Goal: Contribute content

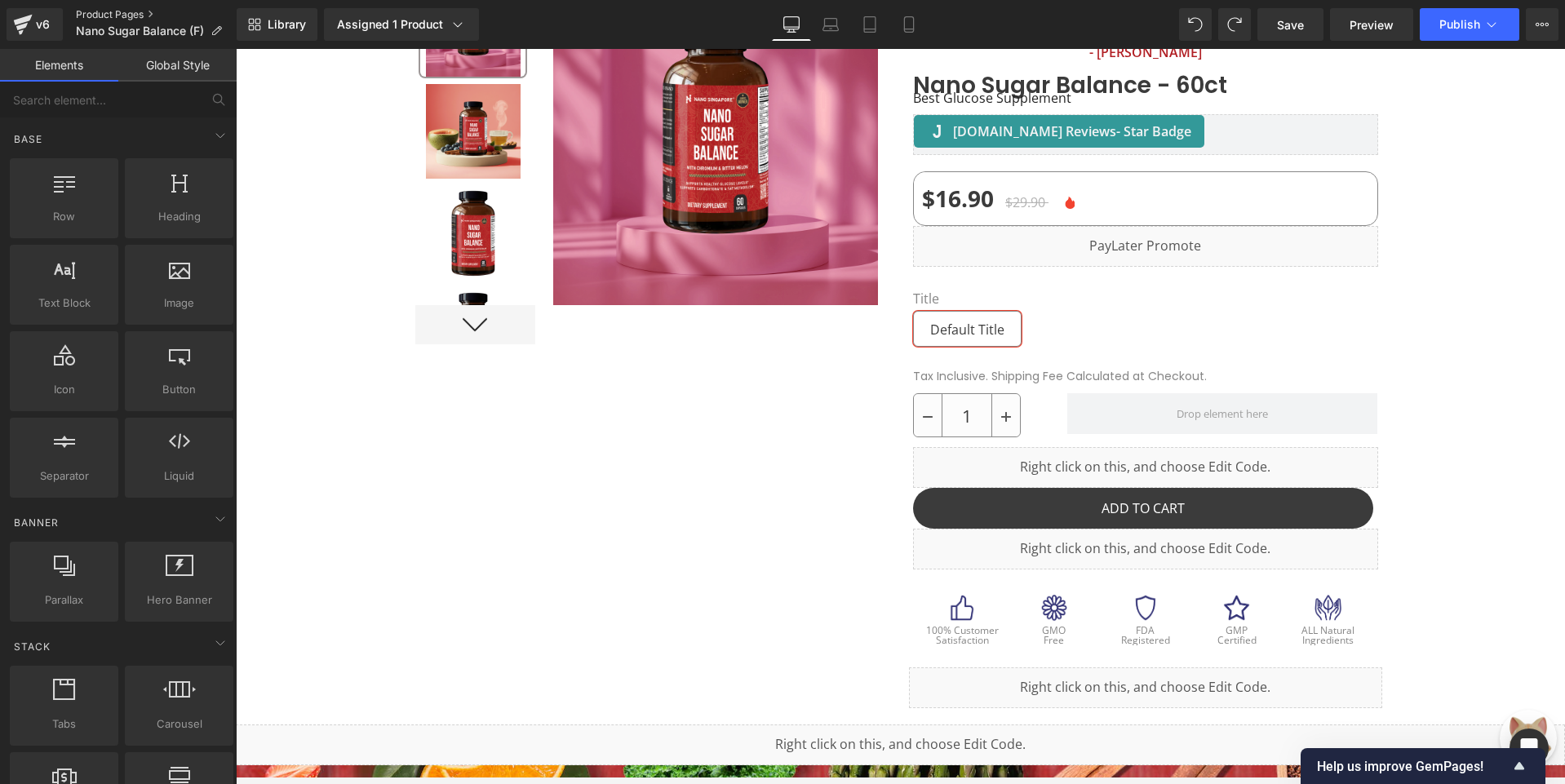
click at [117, 19] on link "Product Pages" at bounding box center [156, 14] width 161 height 13
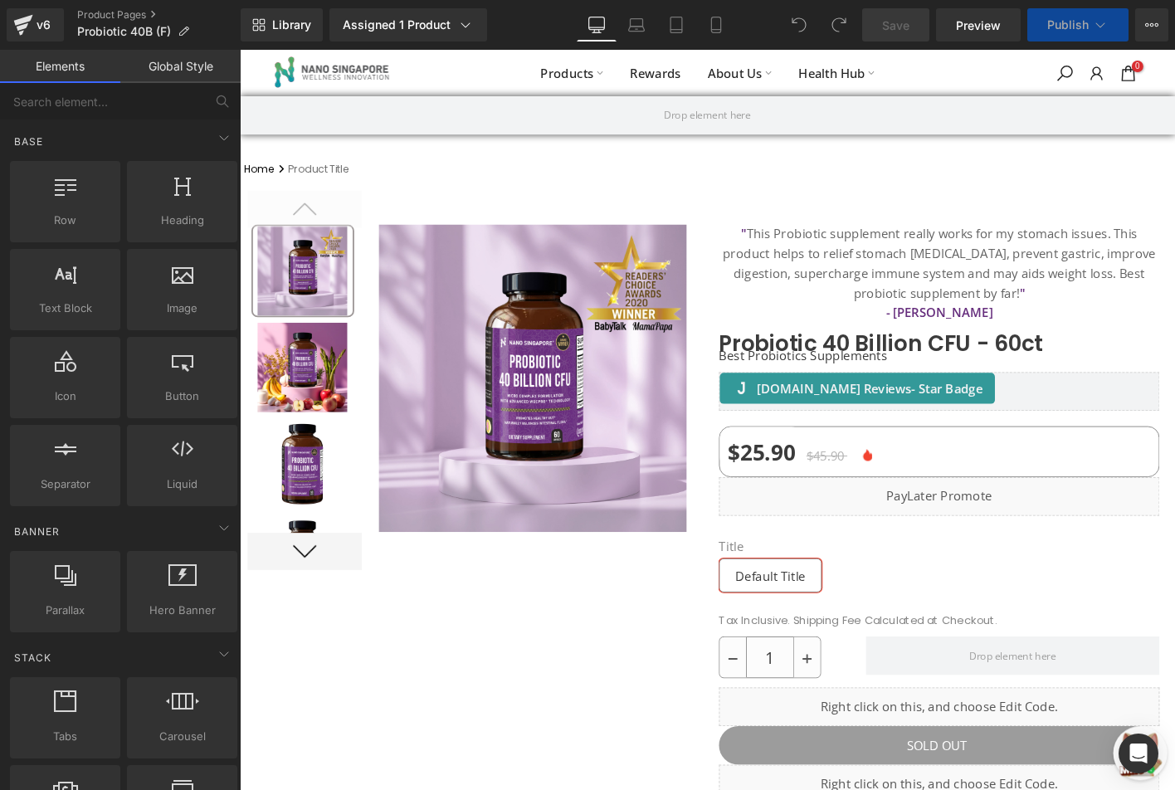
scroll to position [415, 0]
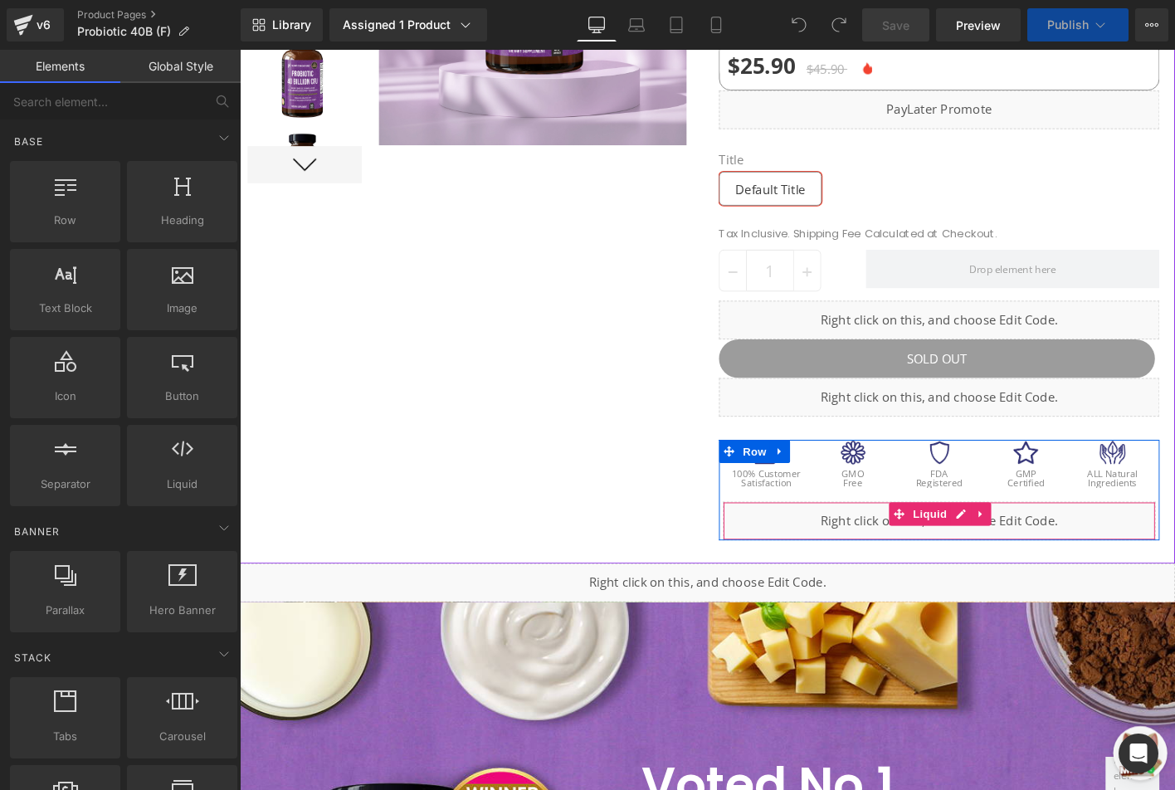
click at [843, 539] on div "Liquid" at bounding box center [991, 555] width 465 height 41
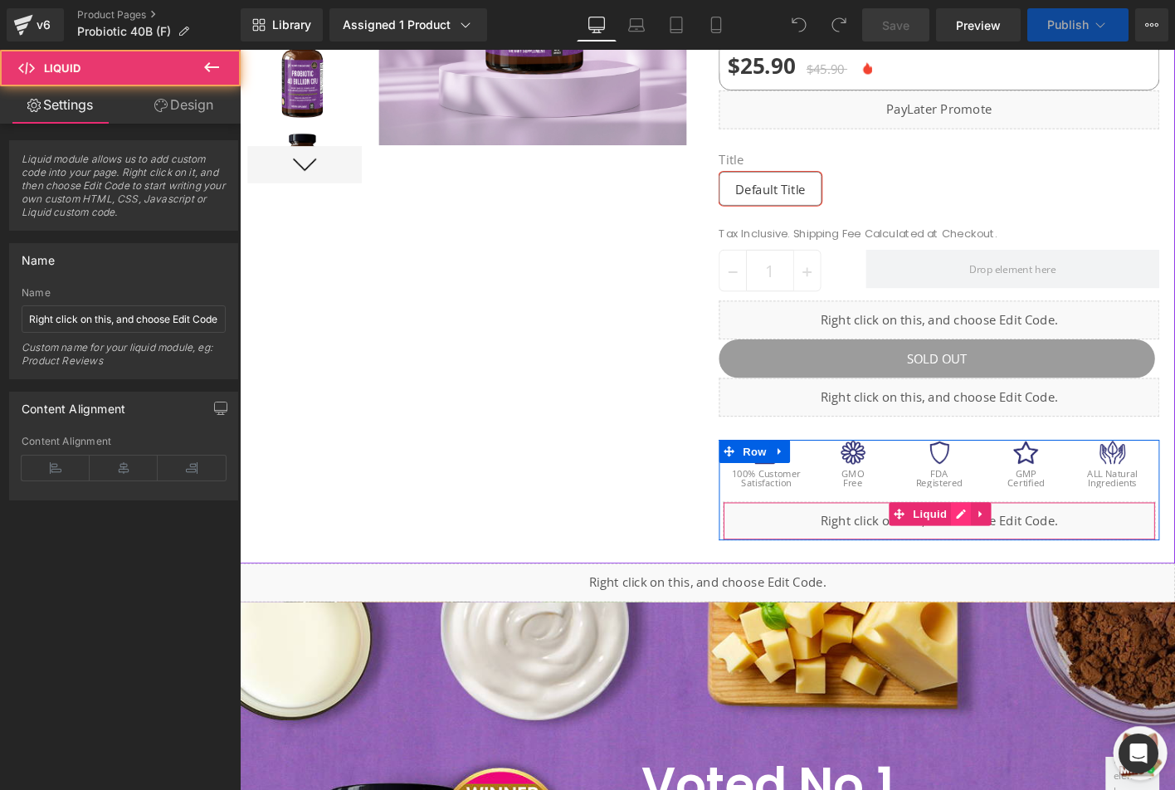
click at [1008, 542] on icon at bounding box center [1014, 548] width 12 height 12
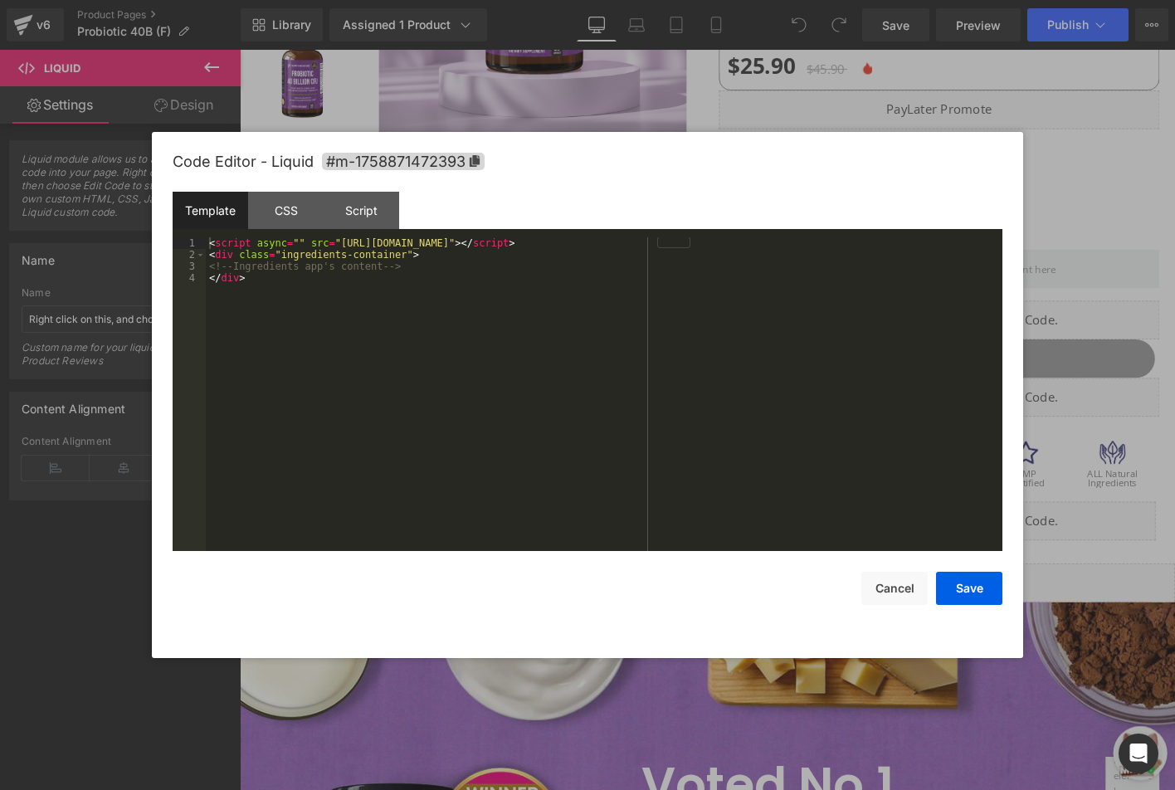
click at [1054, 128] on div at bounding box center [587, 395] width 1175 height 790
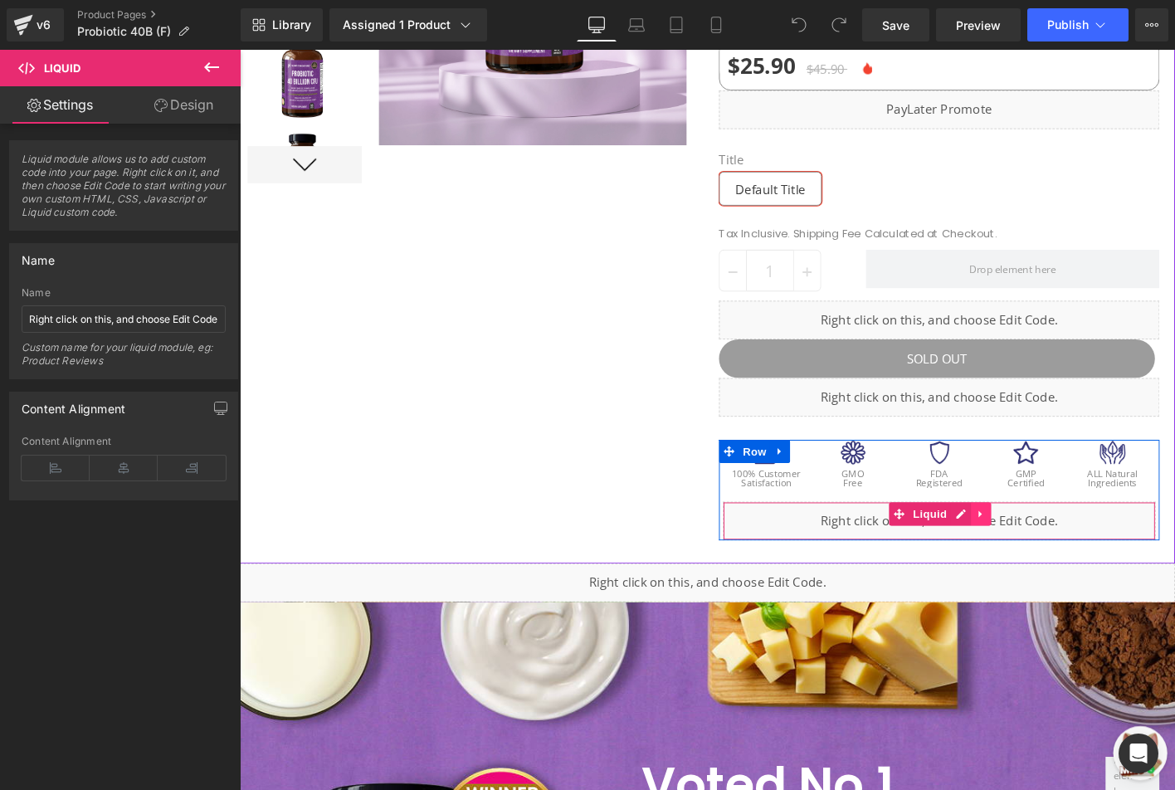
click at [1030, 542] on icon at bounding box center [1036, 548] width 12 height 12
click at [1041, 543] on icon at bounding box center [1047, 549] width 12 height 12
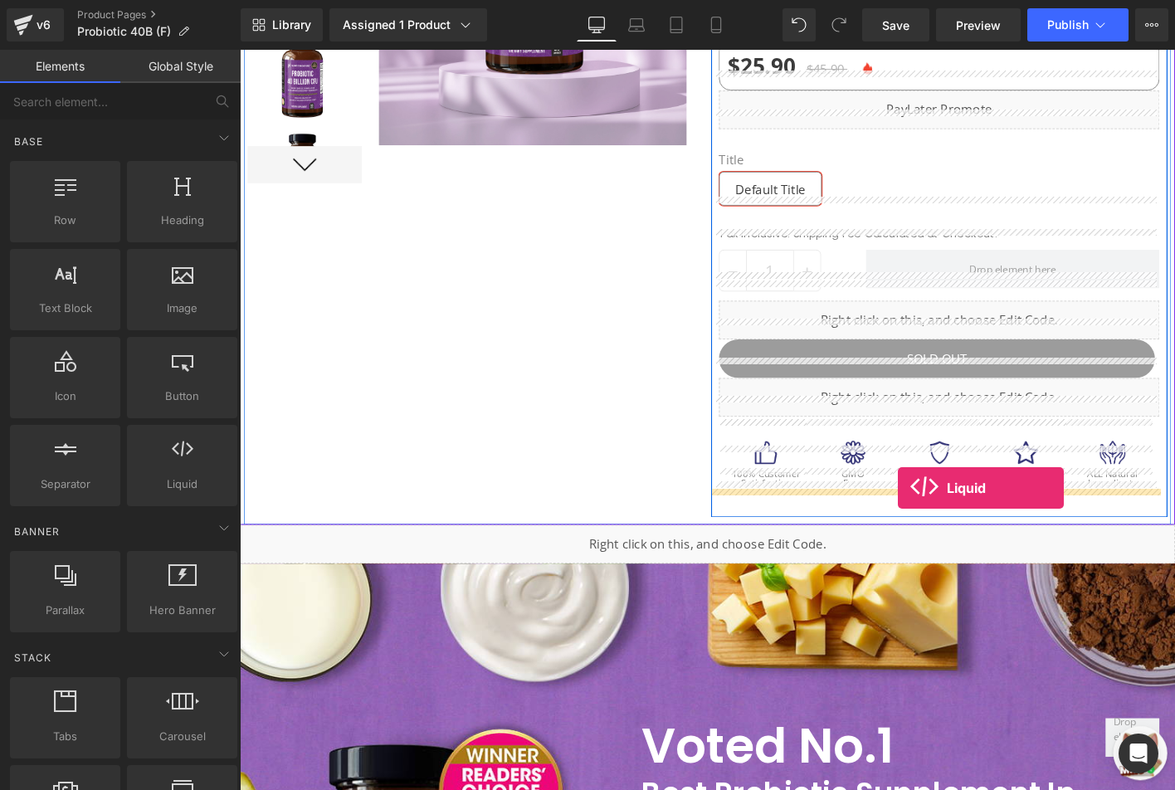
drag, startPoint x: 424, startPoint y: 524, endPoint x: 946, endPoint y: 520, distance: 522.1
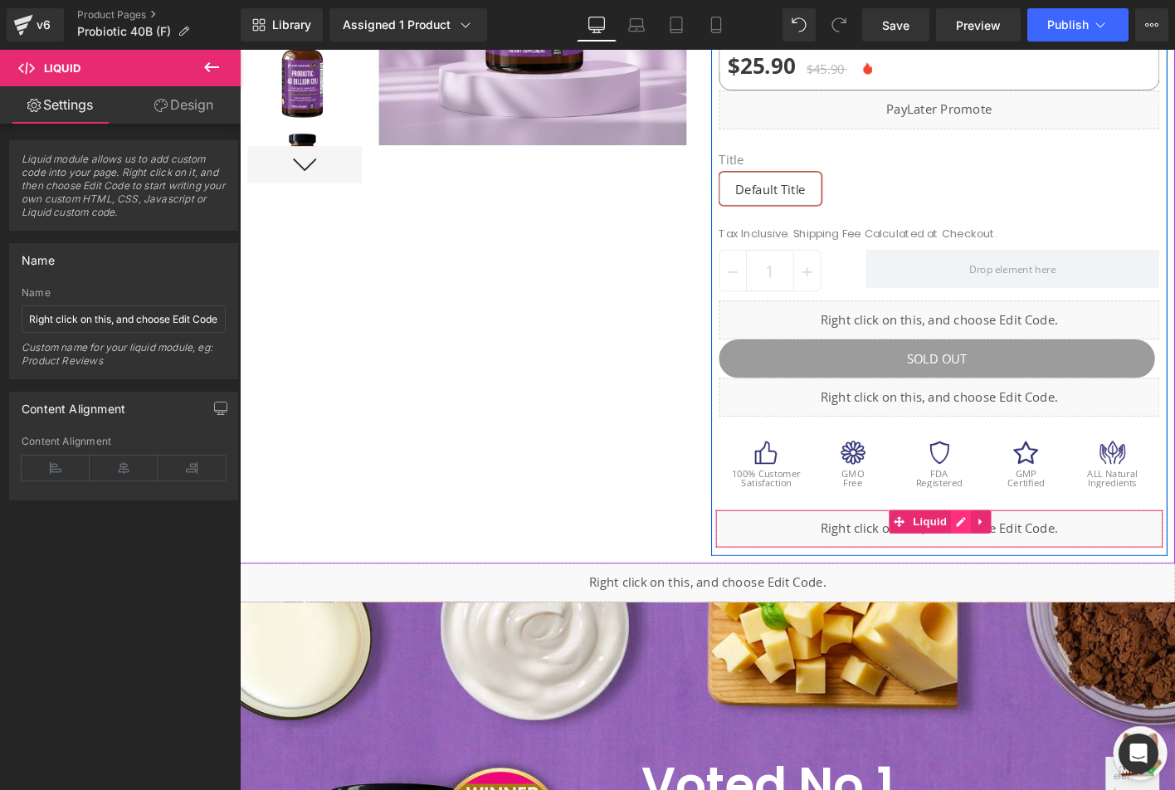
click at [1003, 544] on link at bounding box center [1014, 556] width 22 height 25
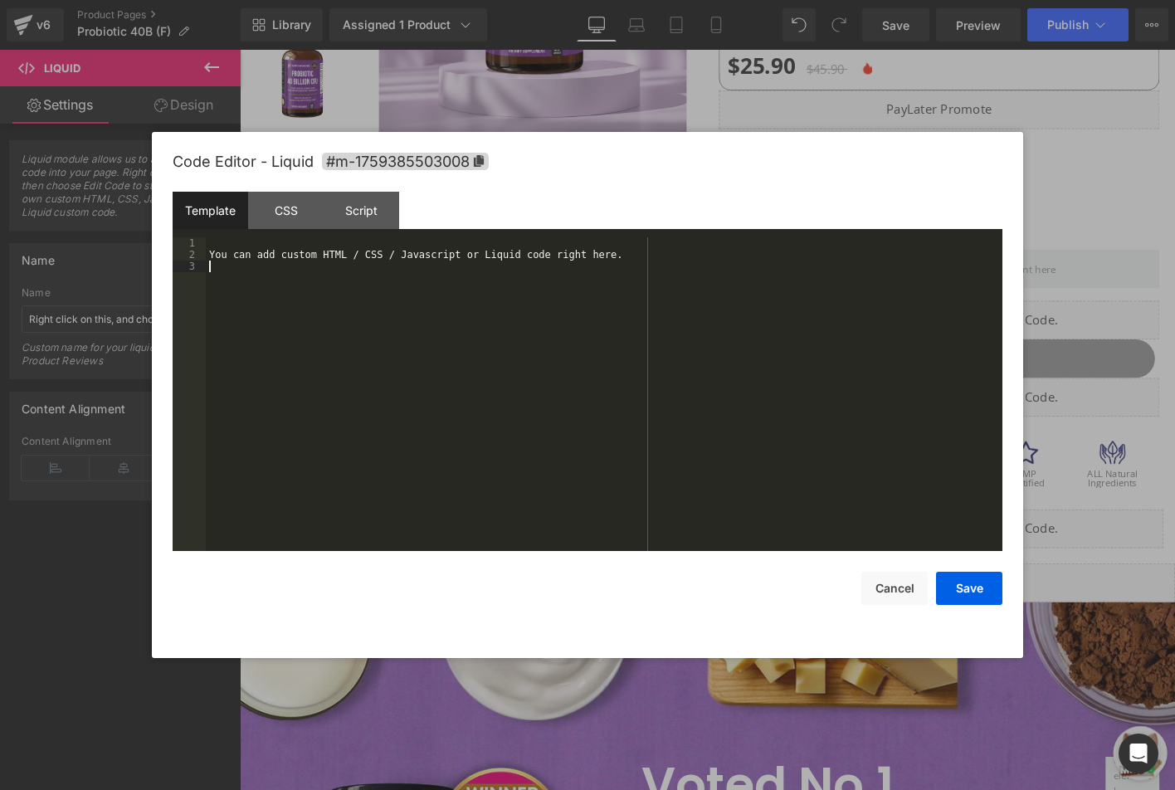
click at [637, 364] on div "You can add custom HTML / CSS / Javascript or Liquid code right here." at bounding box center [604, 405] width 797 height 337
click at [520, 364] on div "< script src = "https://ingredients-fefo.pro/scripts/ingredients_libs.js" > </ …" at bounding box center [604, 405] width 797 height 337
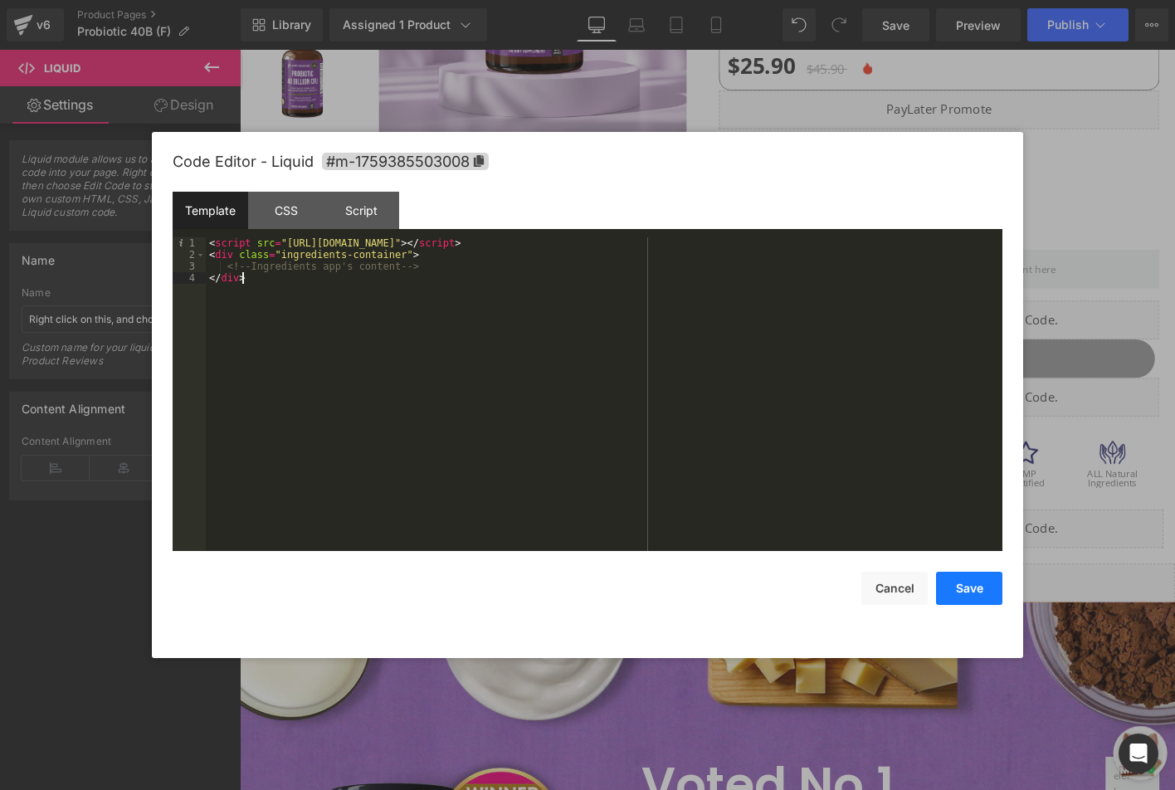
click at [951, 588] on button "Save" at bounding box center [969, 588] width 66 height 33
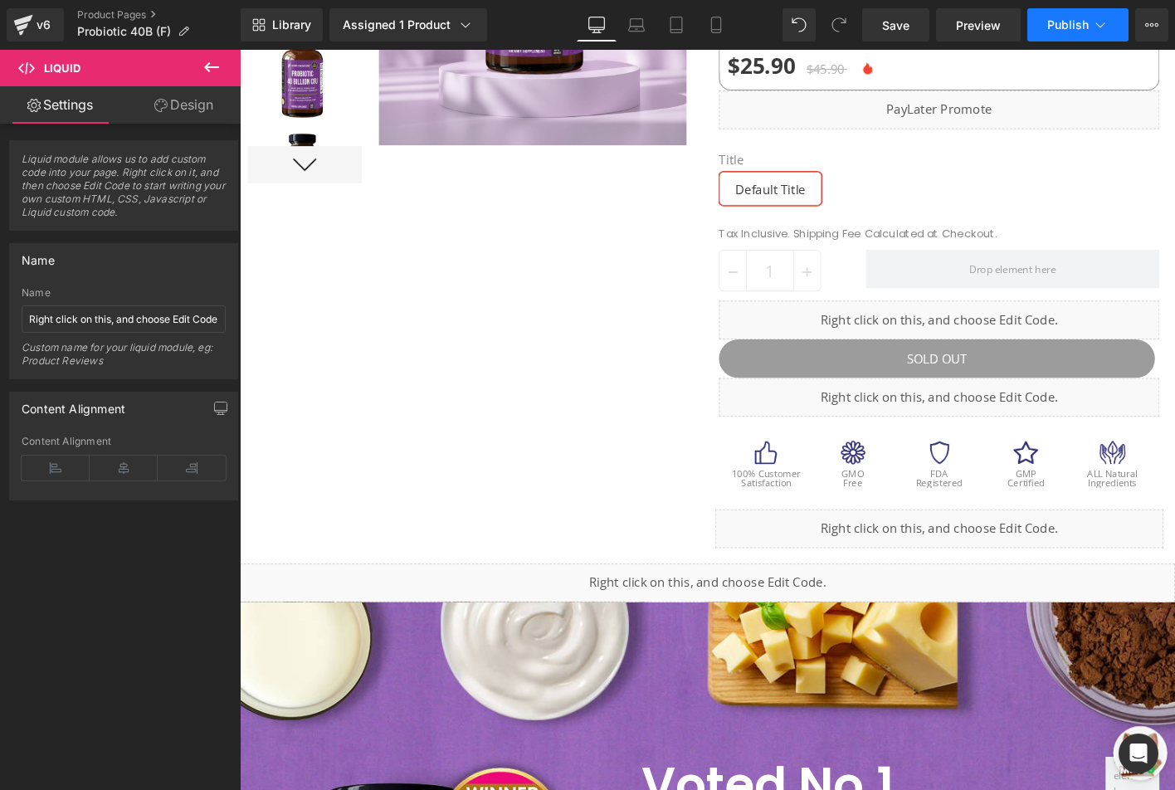
click at [1070, 21] on span "Publish" at bounding box center [1067, 24] width 41 height 13
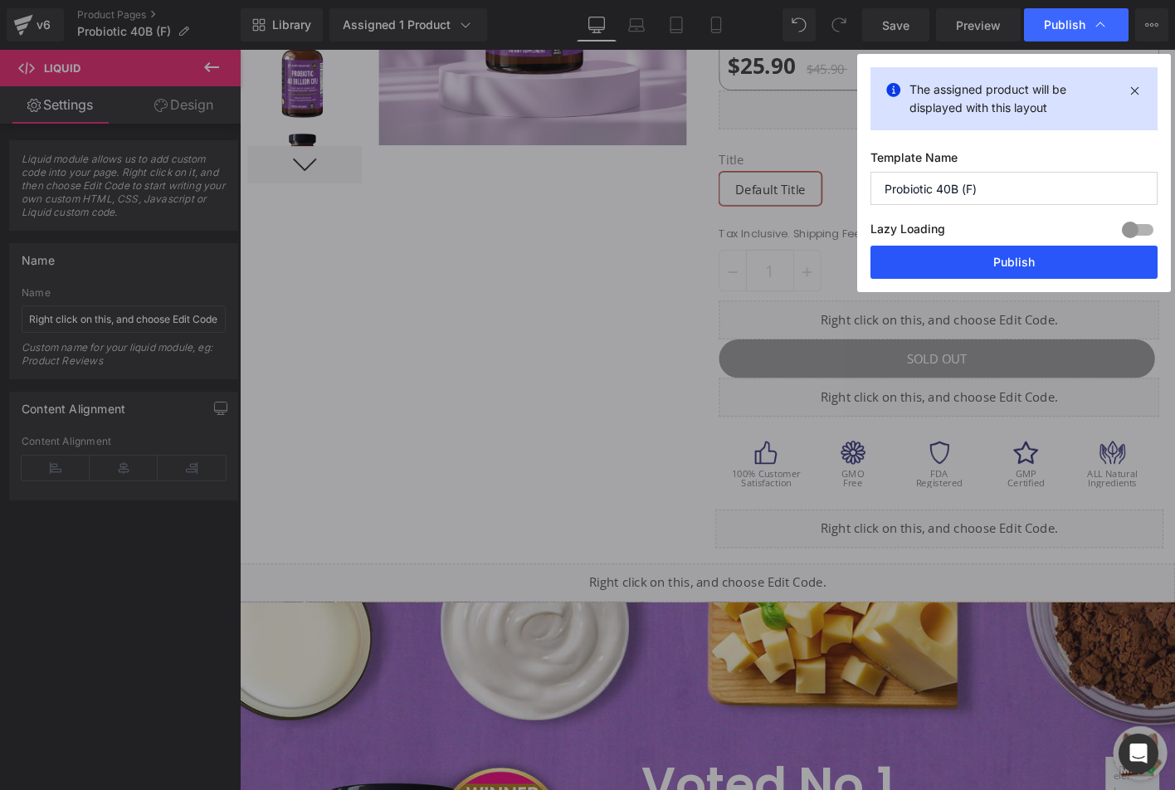
click at [927, 261] on button "Publish" at bounding box center [1014, 262] width 287 height 33
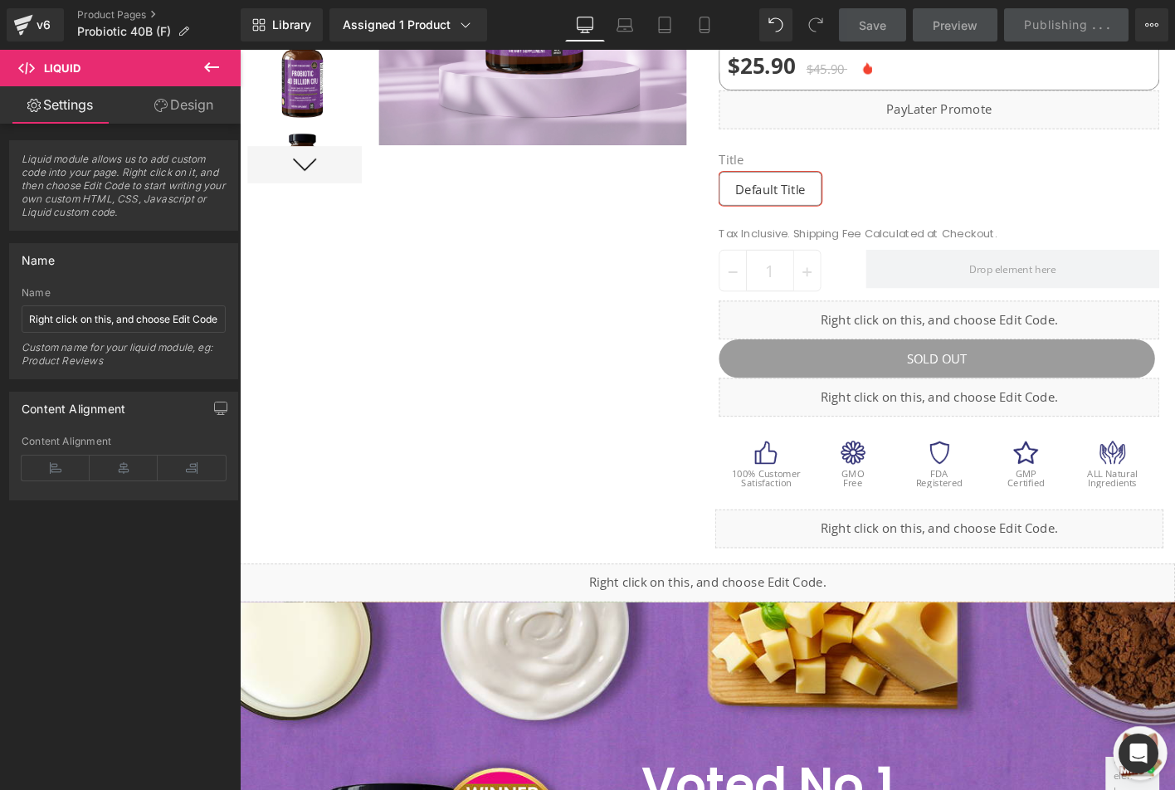
scroll to position [0, 0]
